Goal: Task Accomplishment & Management: Use online tool/utility

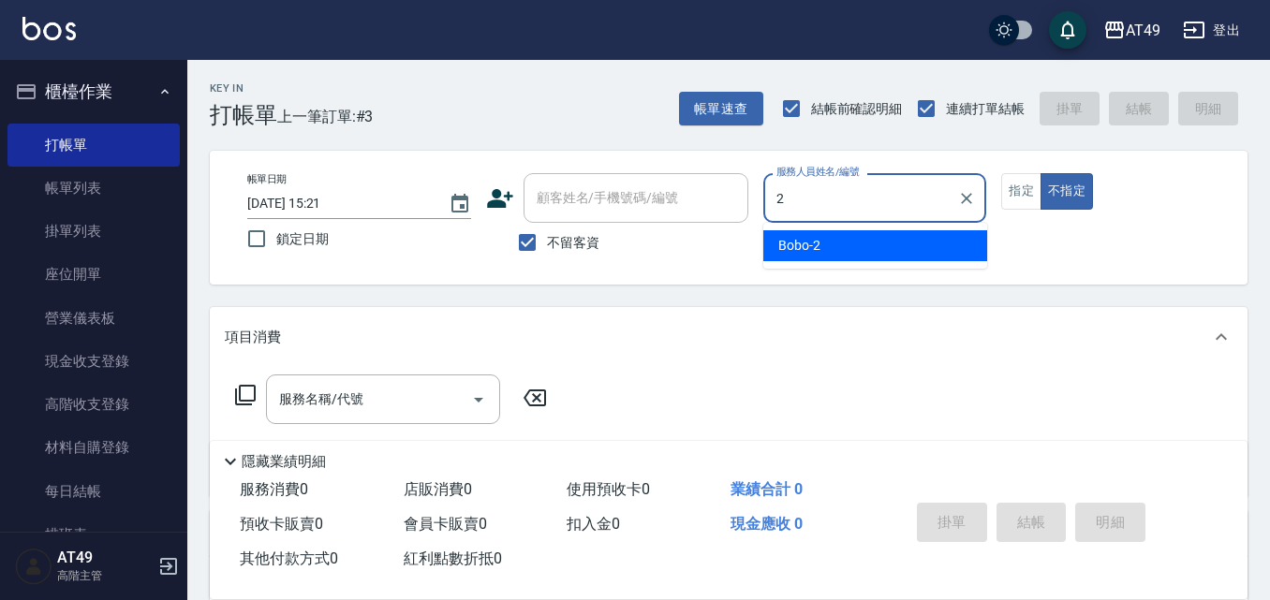
type input "2"
type button "false"
type input "Bobo-2"
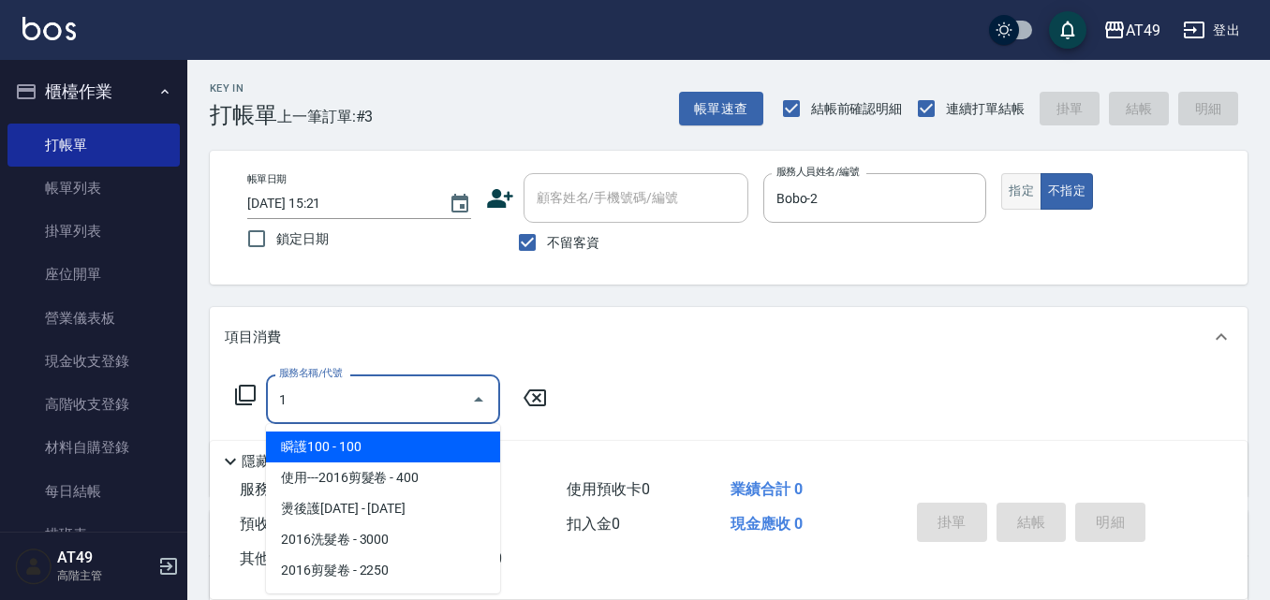
type input "1"
click at [1028, 188] on button "指定" at bounding box center [1021, 191] width 40 height 37
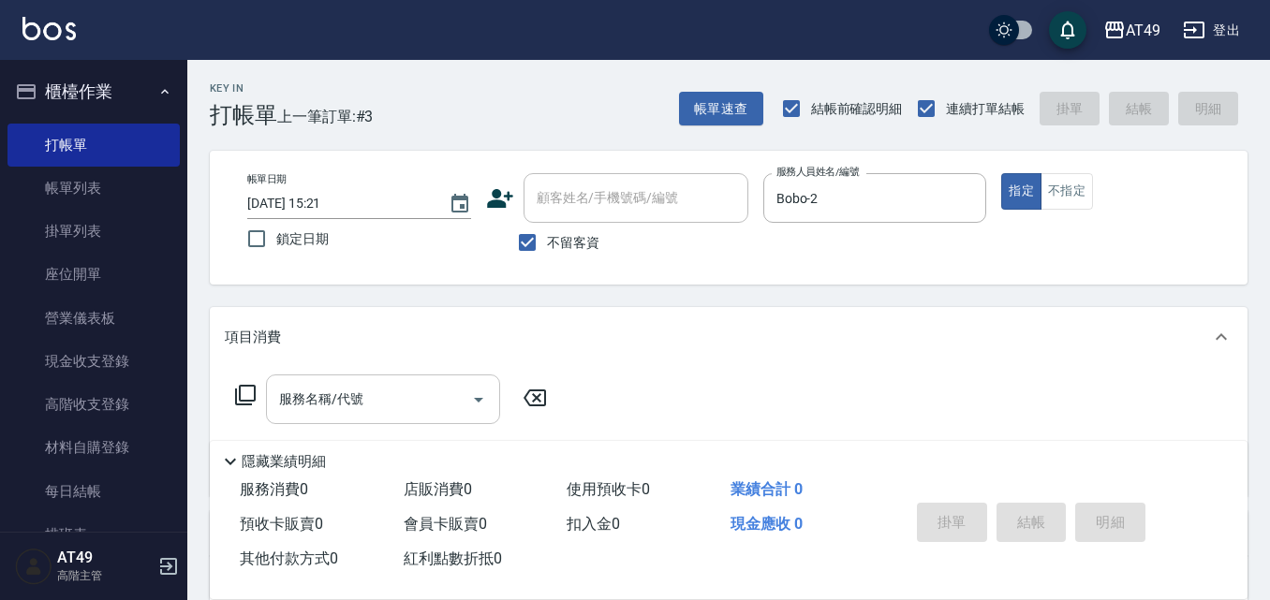
click at [375, 394] on input "服務名稱/代號" at bounding box center [368, 399] width 189 height 33
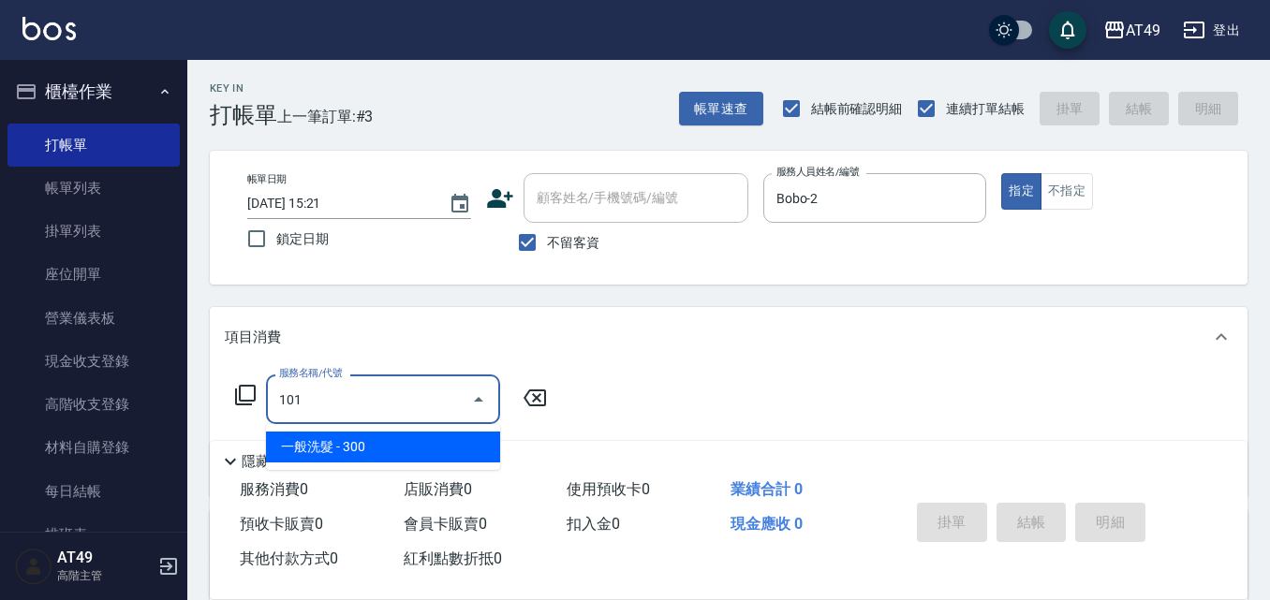
type input "一般洗髮(101)"
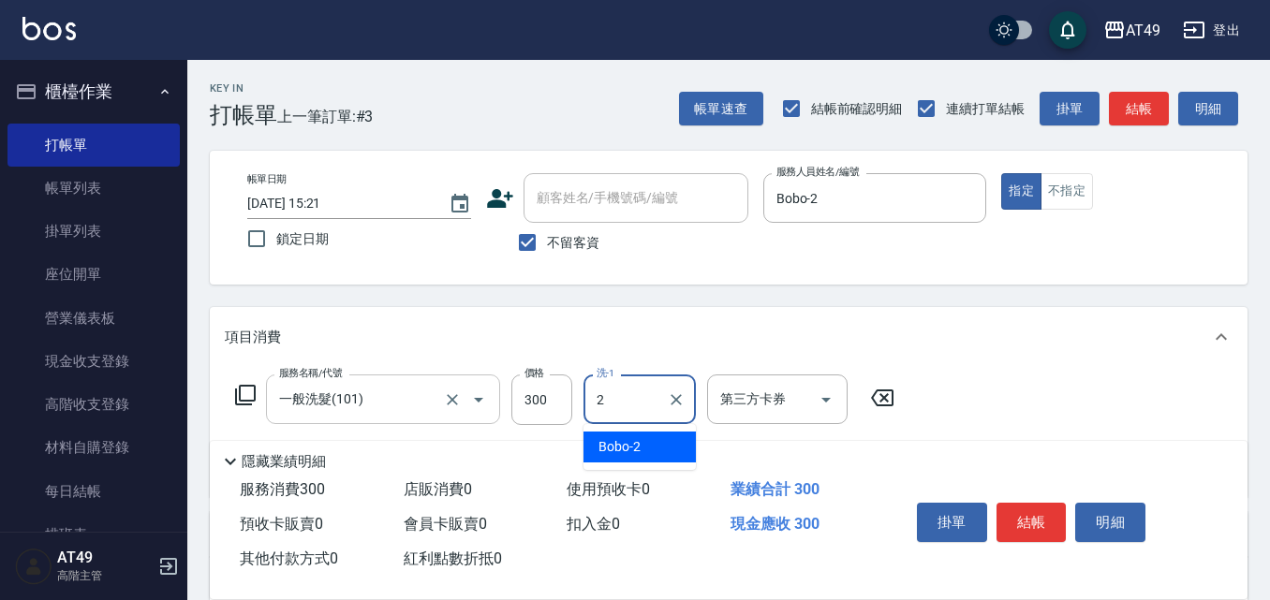
type input "Bobo-2"
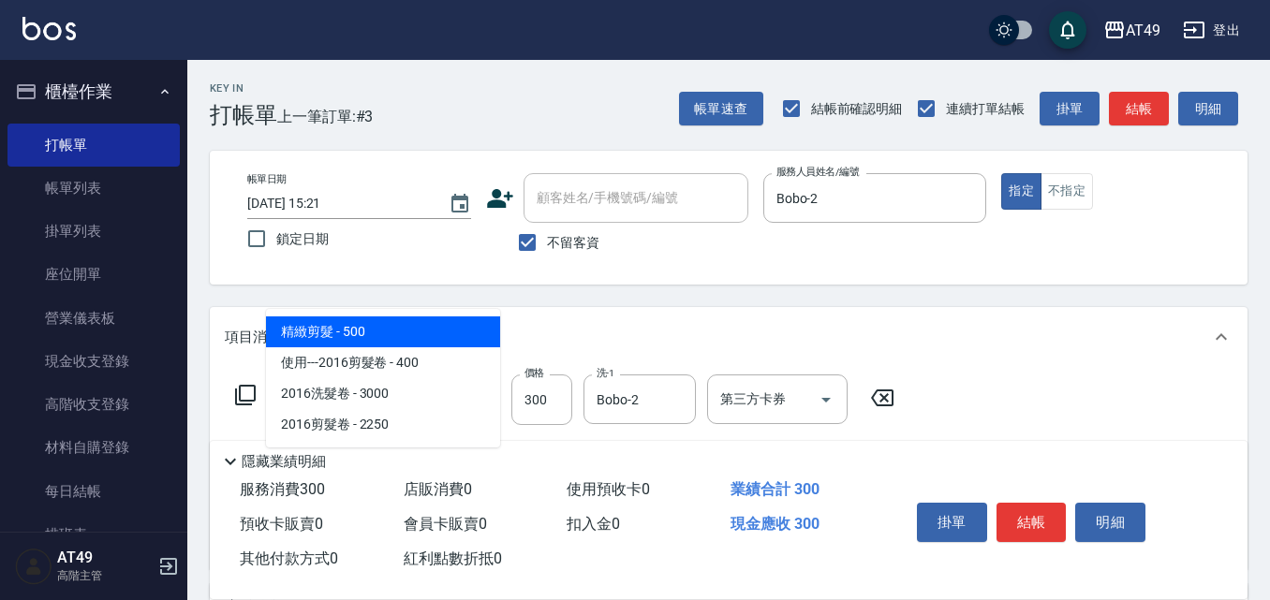
type input "精緻剪髮(201)"
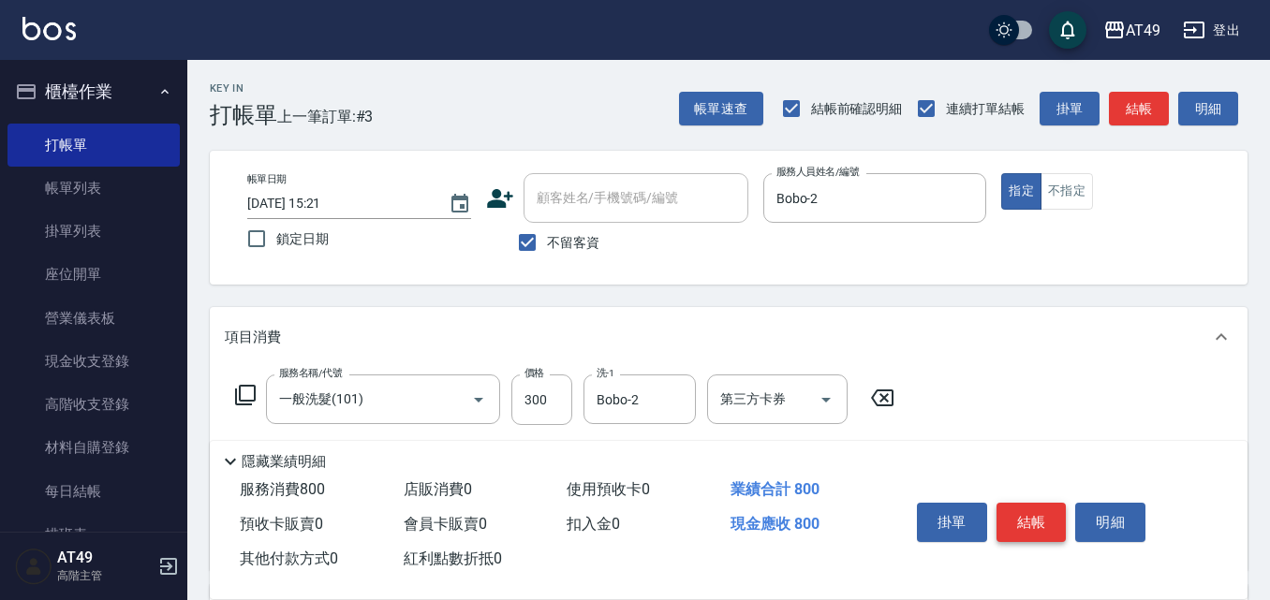
click at [1064, 517] on button "結帳" at bounding box center [1031, 522] width 70 height 39
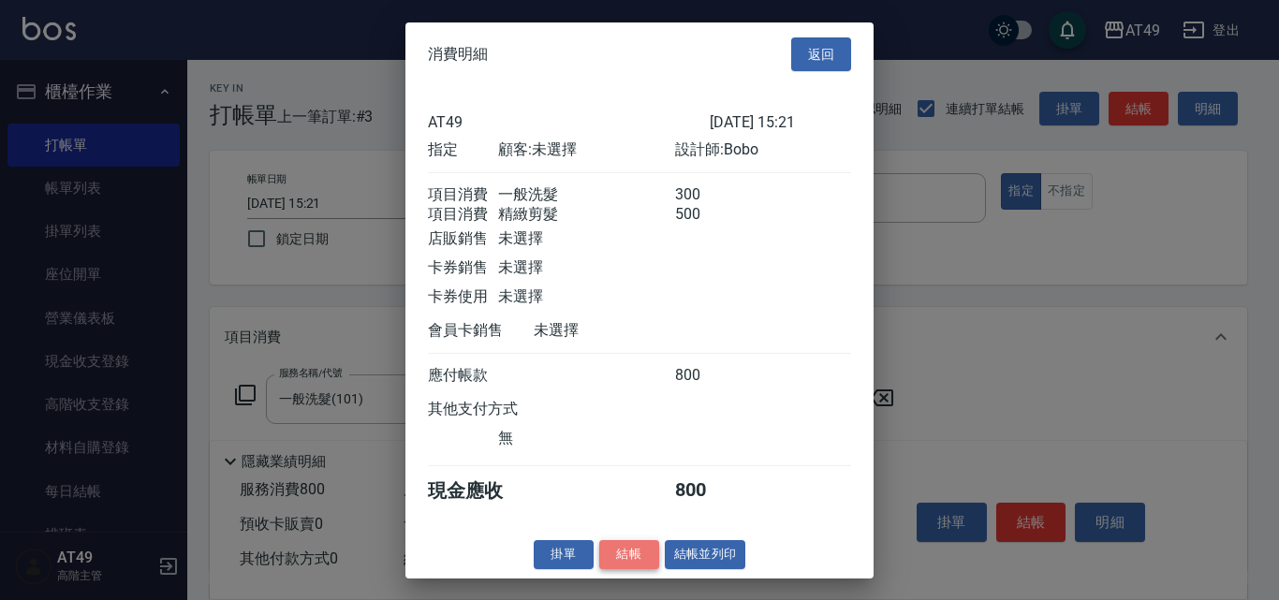
click at [610, 566] on button "結帳" at bounding box center [629, 554] width 60 height 29
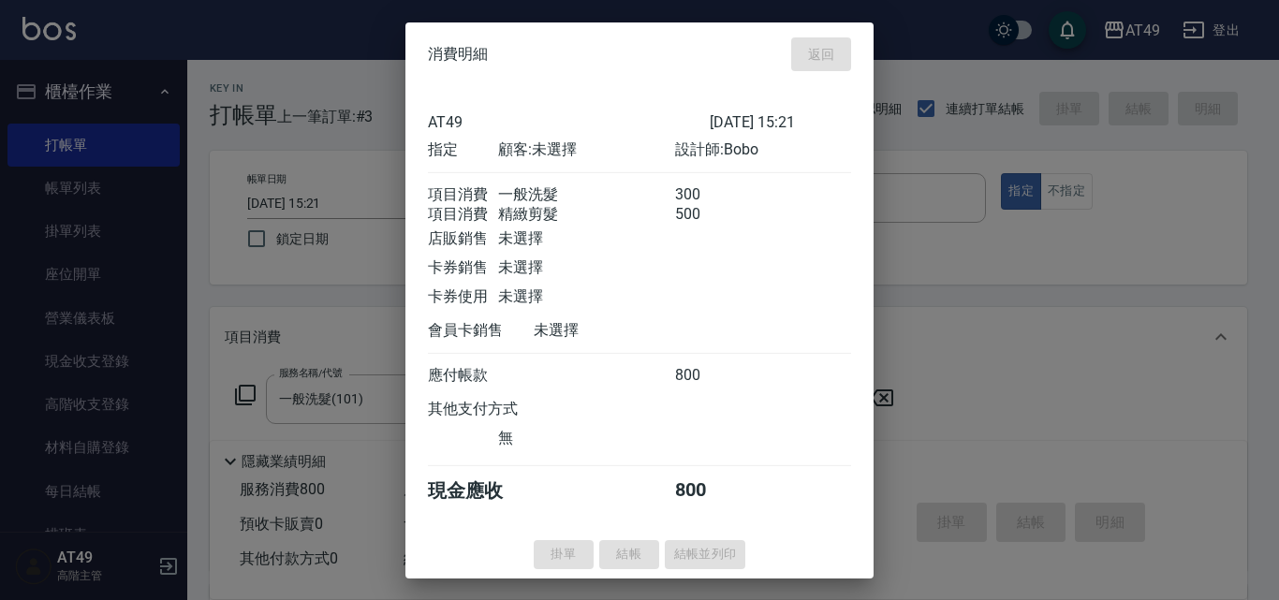
type input "[DATE] 16:59"
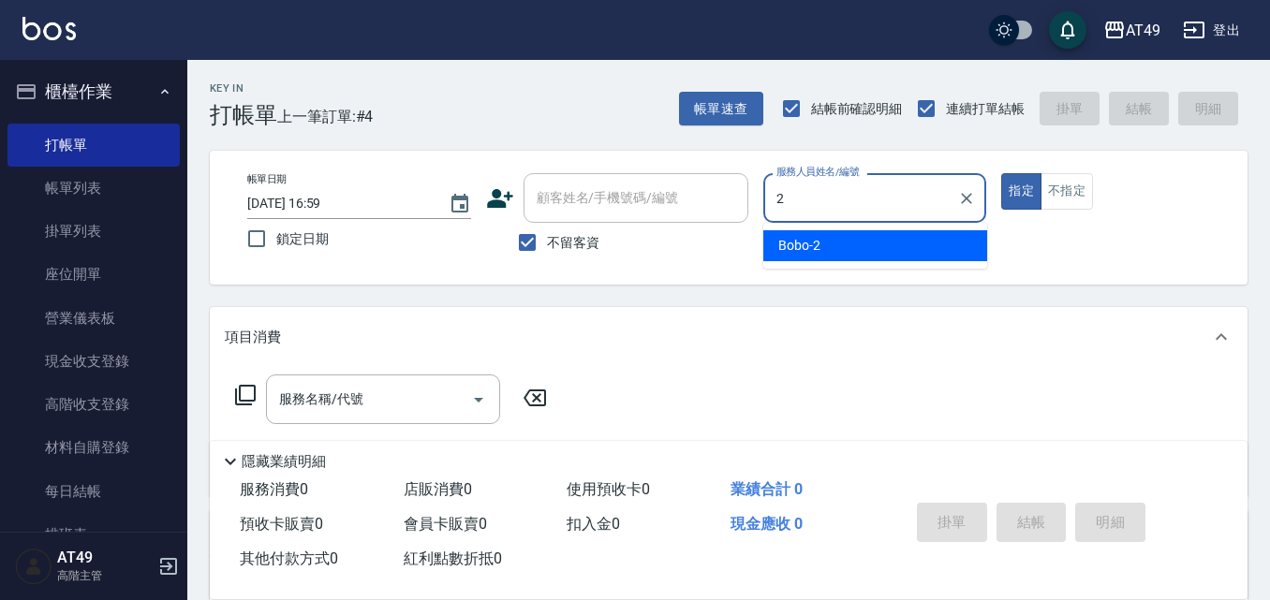
type input "Bobo-2"
type button "true"
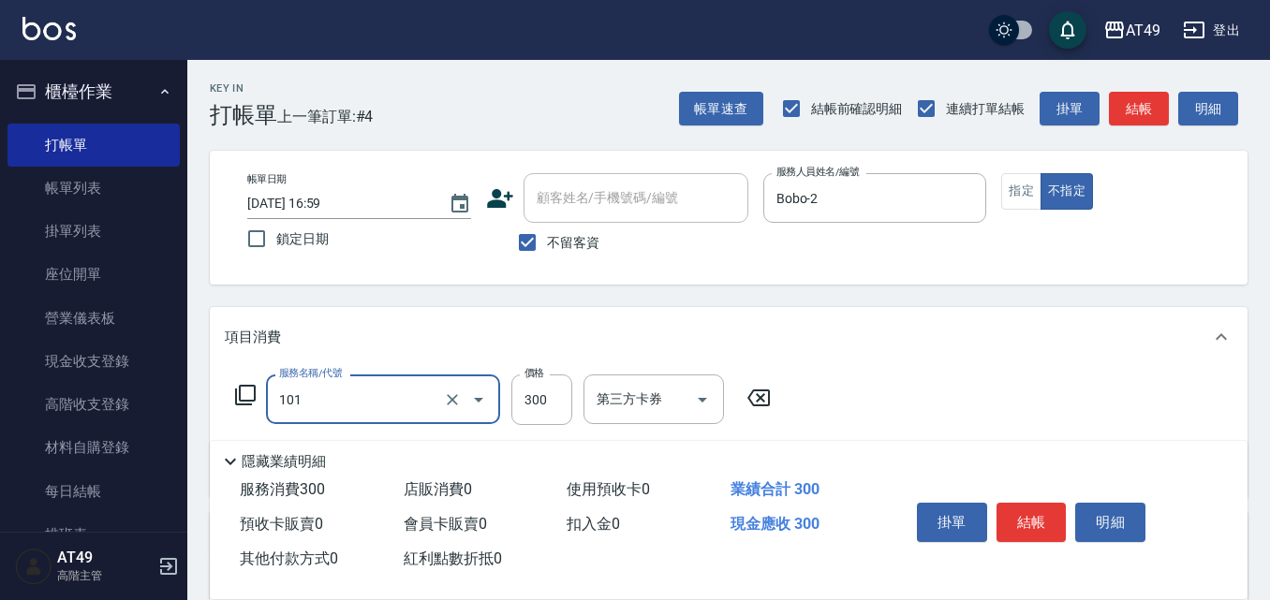
type input "一般洗髮(101)"
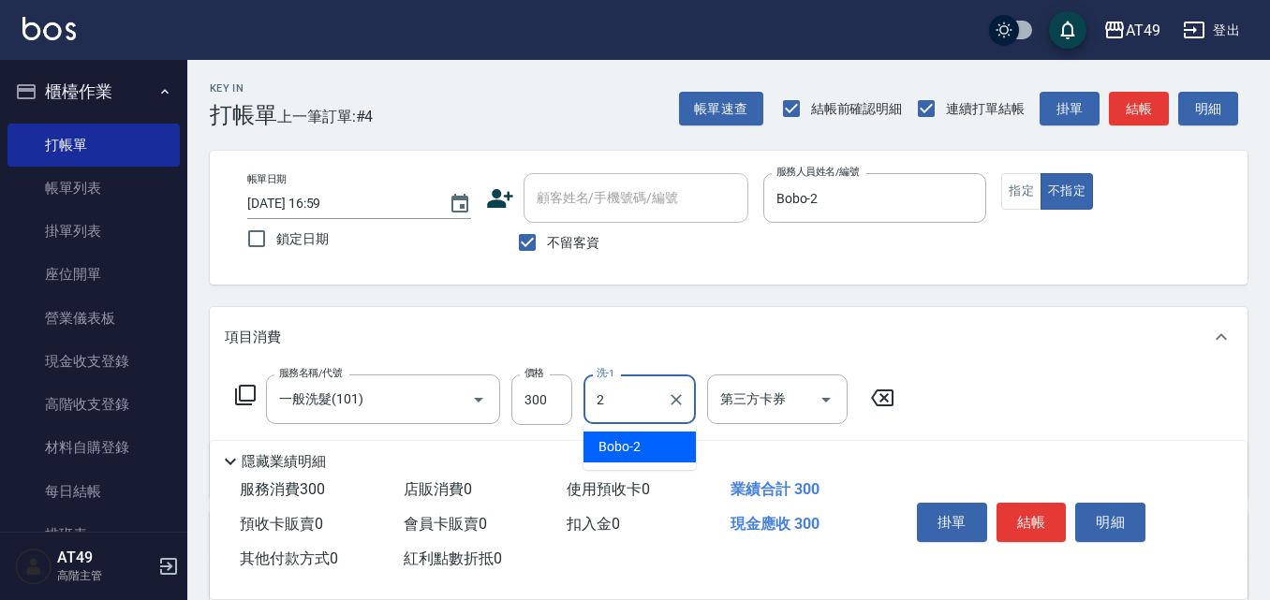
type input "Bobo-2"
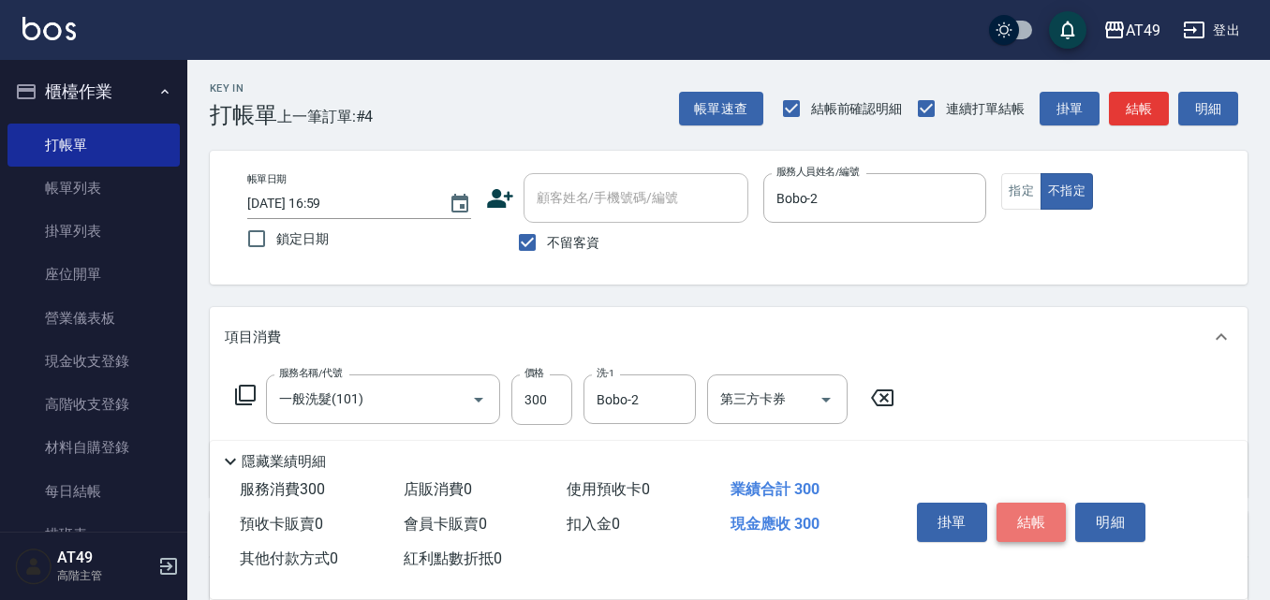
click at [1033, 503] on button "結帳" at bounding box center [1031, 522] width 70 height 39
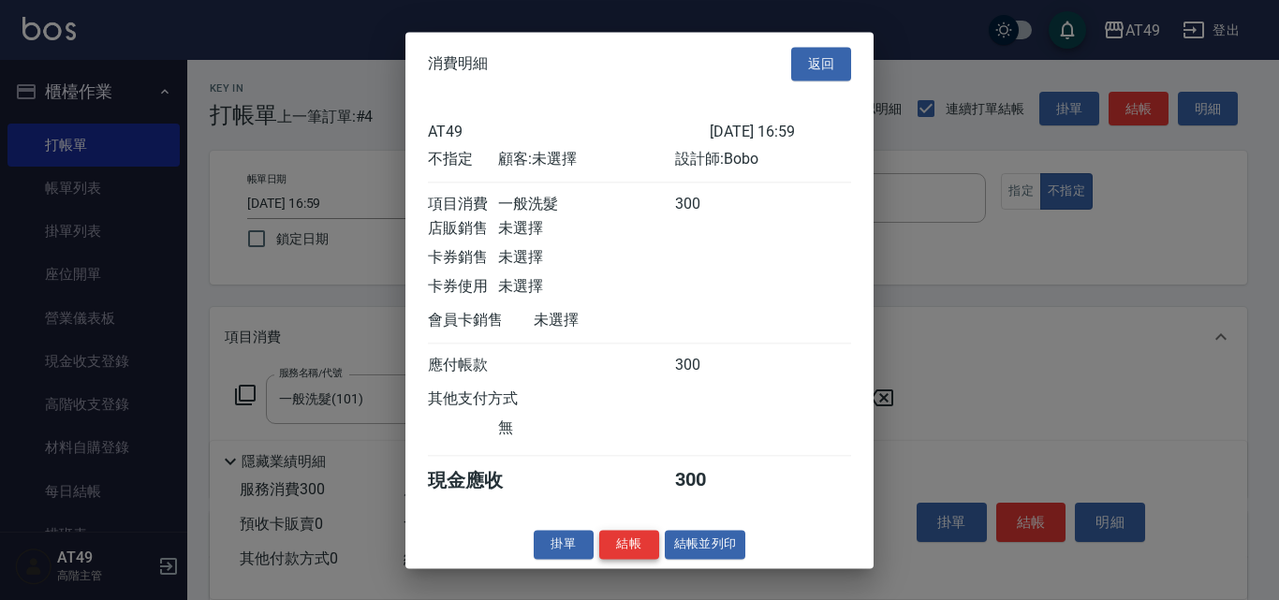
click at [626, 559] on button "結帳" at bounding box center [629, 544] width 60 height 29
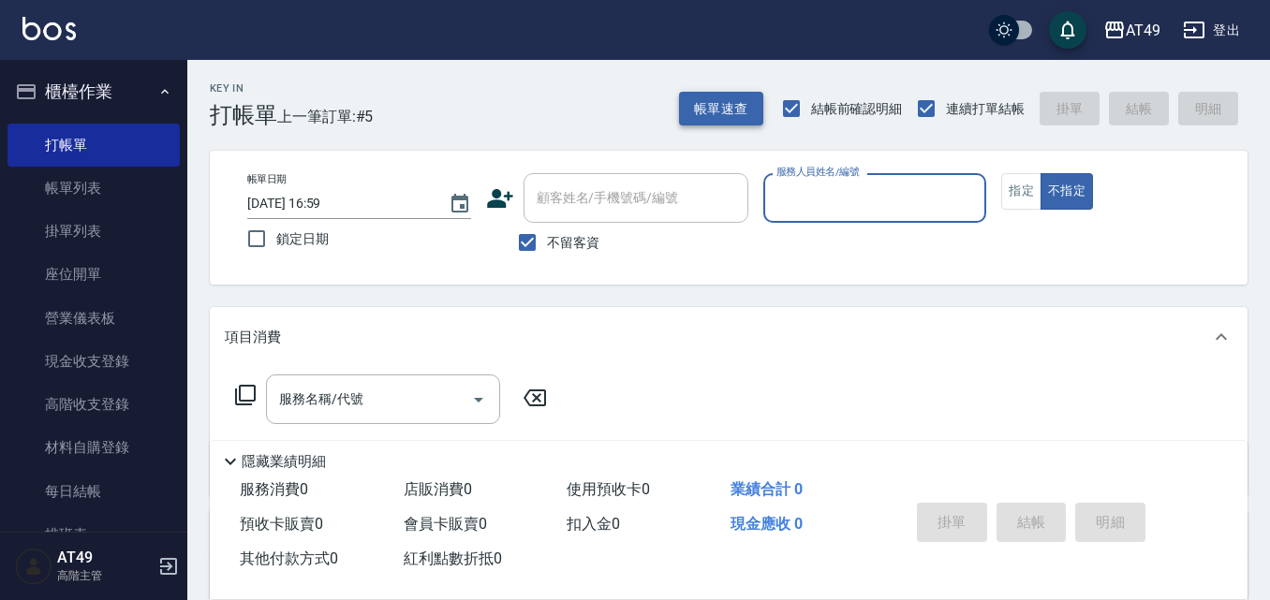
click at [715, 115] on button "帳單速查" at bounding box center [721, 109] width 84 height 35
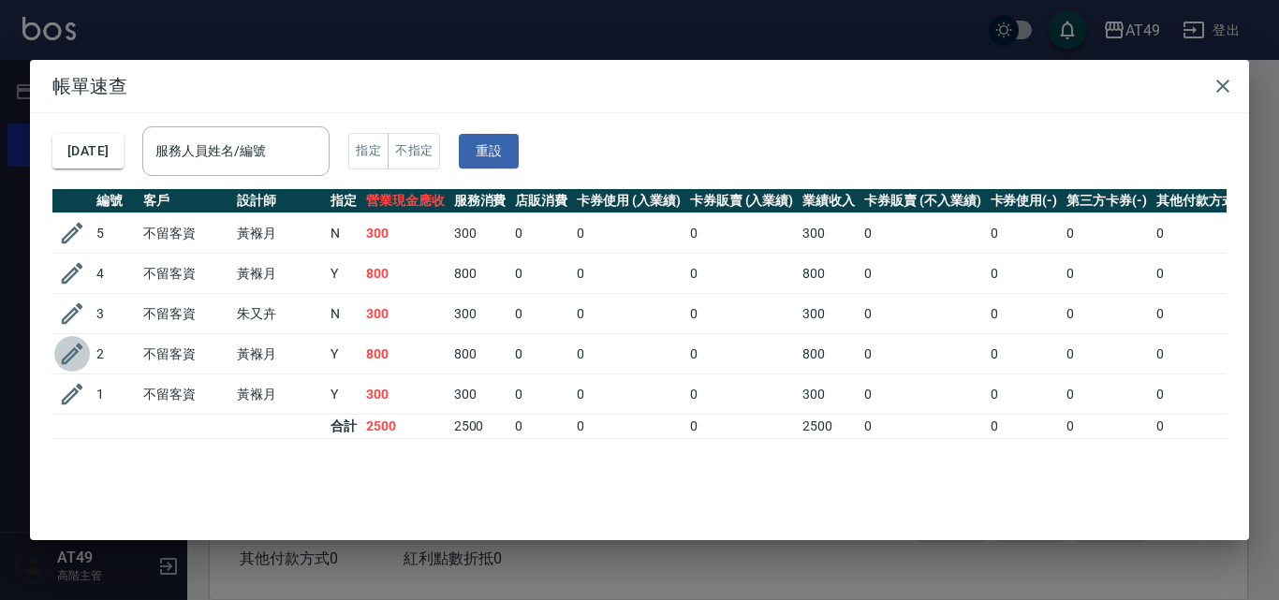
click at [69, 359] on icon "button" at bounding box center [73, 355] width 22 height 22
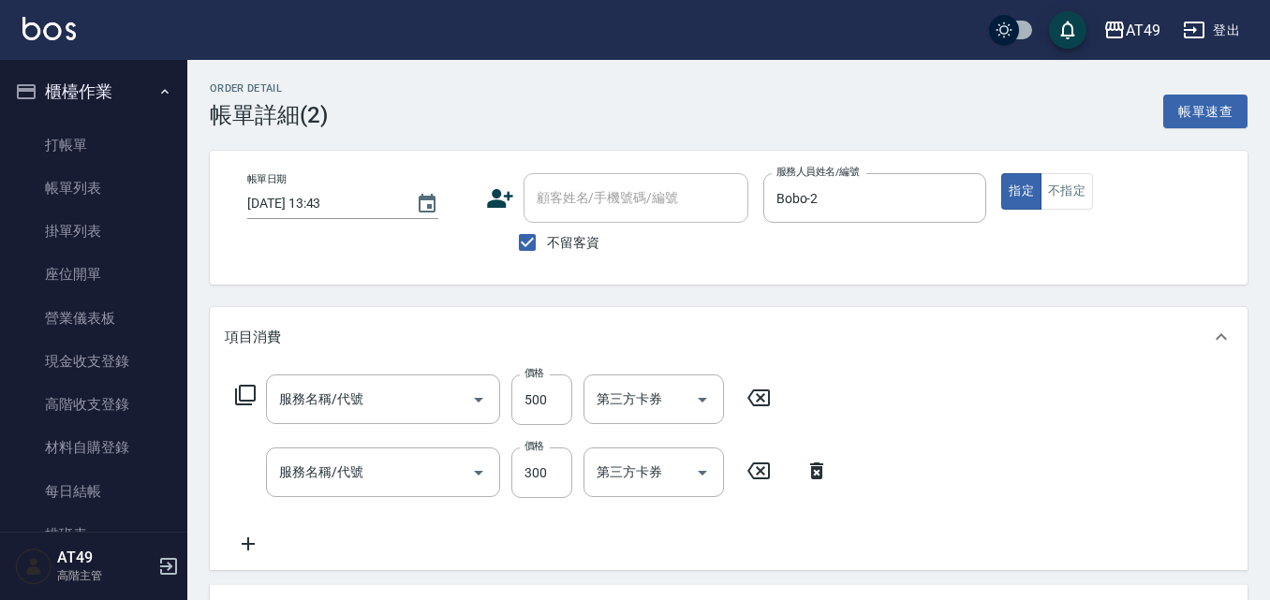
type input "[DATE] 13:43"
checkbox input "true"
type input "Bobo-2"
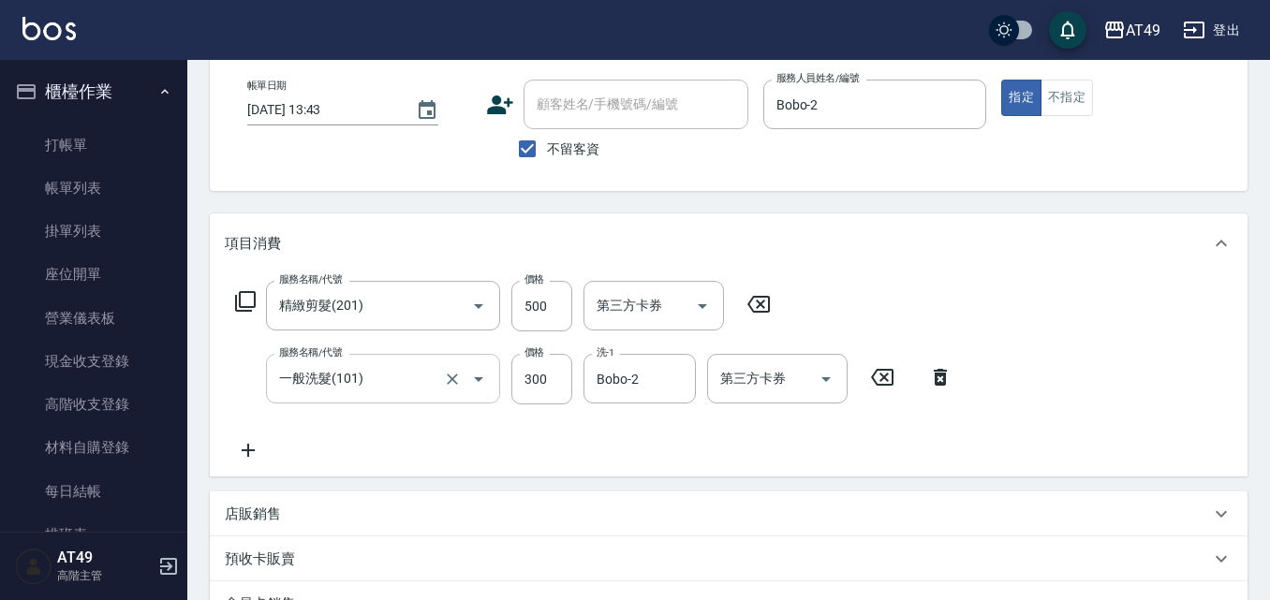
type input "精緻剪髮(201)"
type input "一般洗髮(101)"
click at [545, 304] on input "500" at bounding box center [541, 306] width 61 height 51
type input "400"
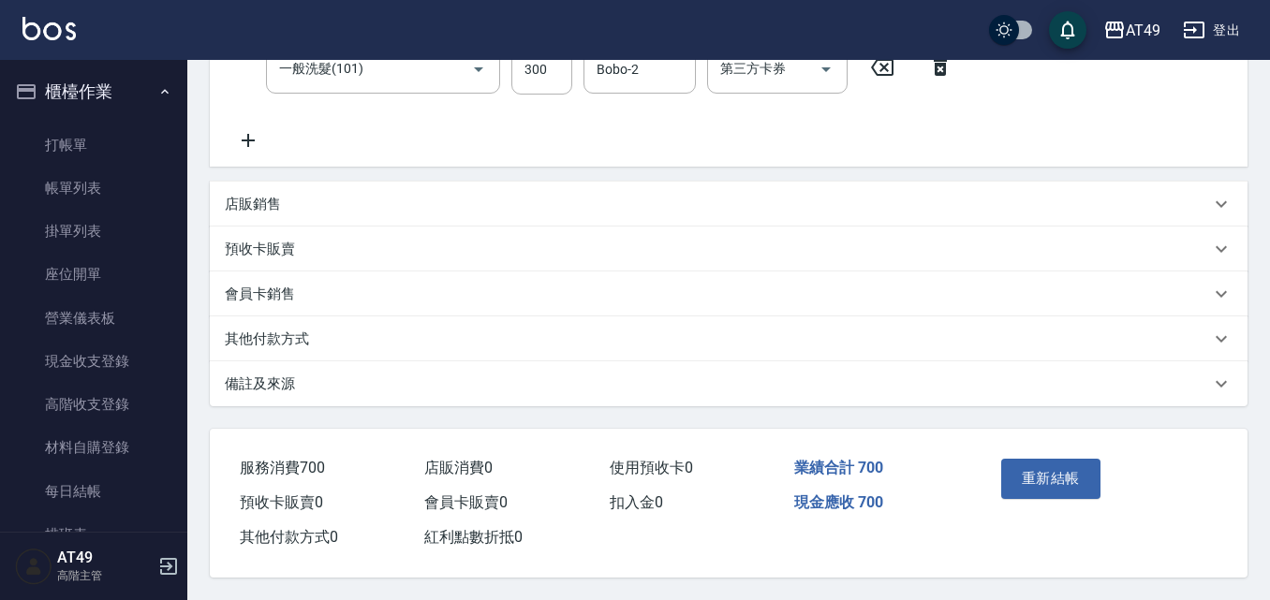
scroll to position [412, 0]
click at [1046, 465] on button "重新結帳" at bounding box center [1050, 478] width 99 height 39
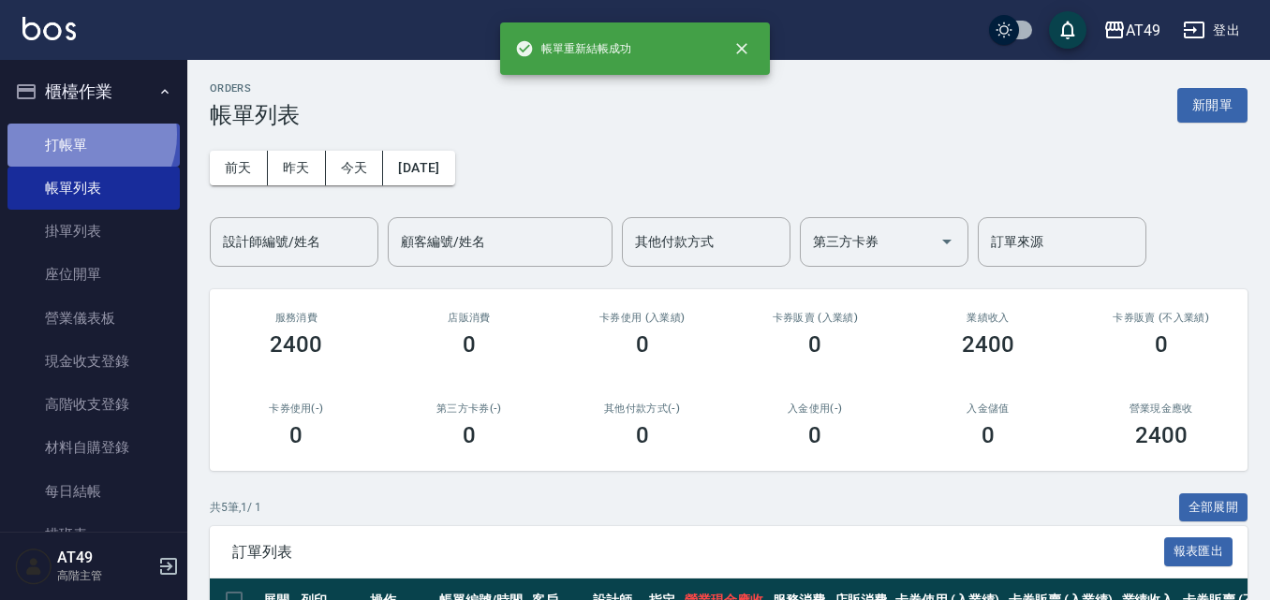
click at [84, 134] on link "打帳單" at bounding box center [93, 145] width 172 height 43
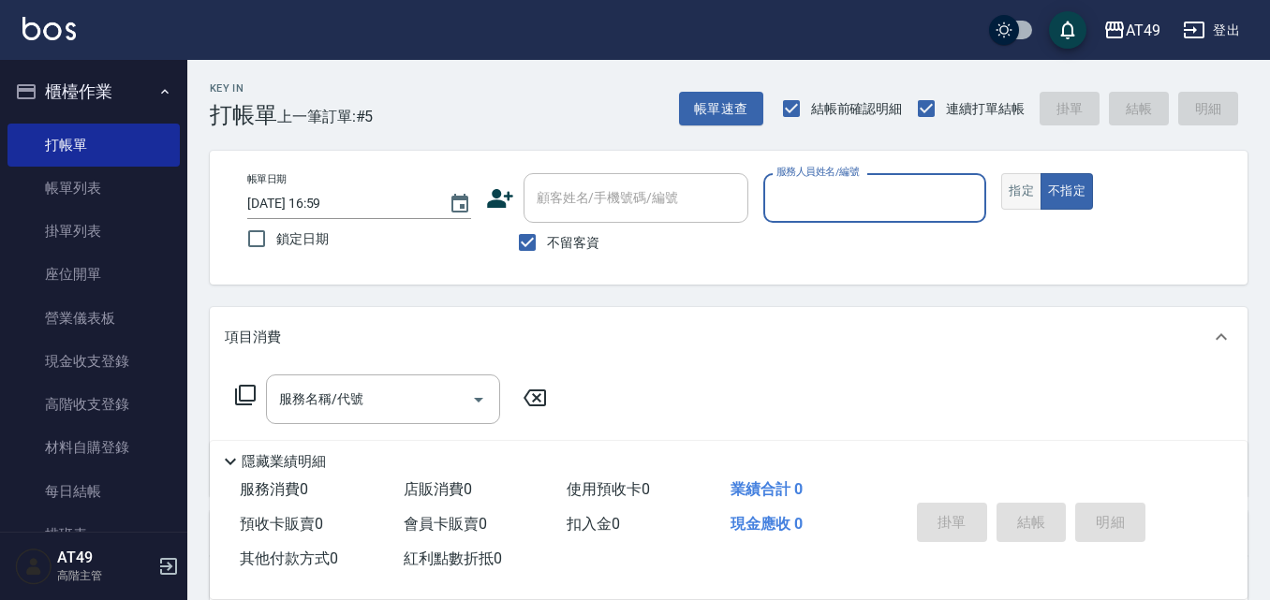
click at [1030, 185] on button "指定" at bounding box center [1021, 191] width 40 height 37
